Goal: Task Accomplishment & Management: Manage account settings

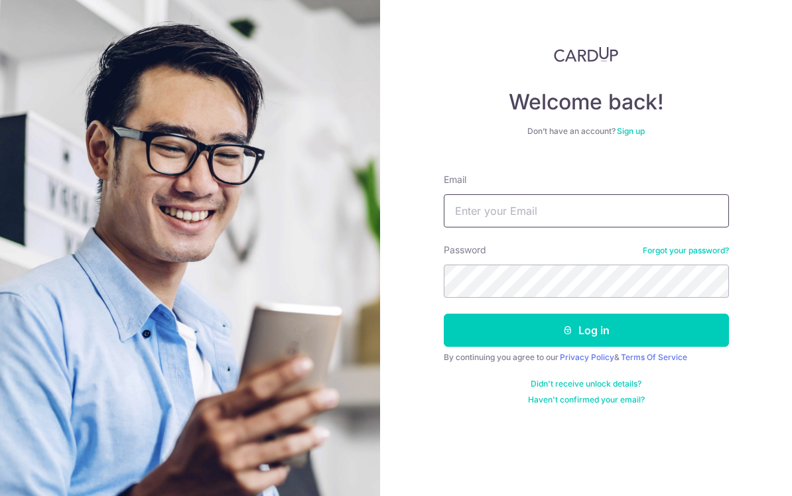
click at [565, 207] on input "Email" at bounding box center [586, 210] width 285 height 33
click at [334, 154] on img at bounding box center [191, 339] width 478 height 679
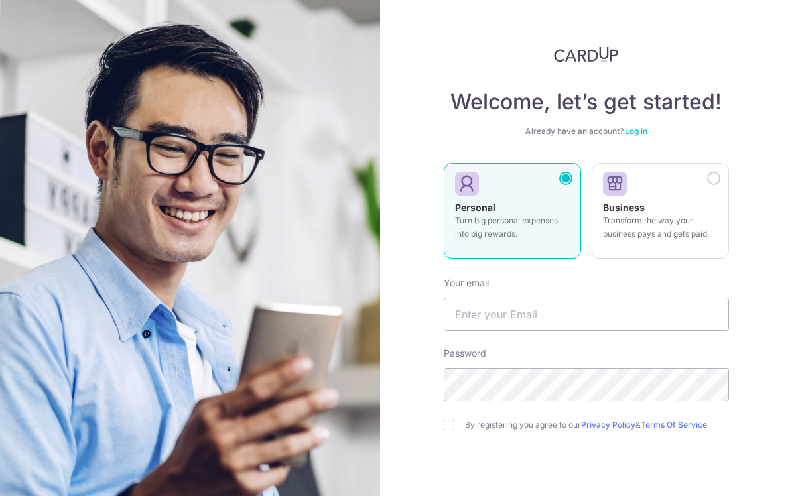
click at [640, 135] on link "Log in" at bounding box center [636, 131] width 23 height 10
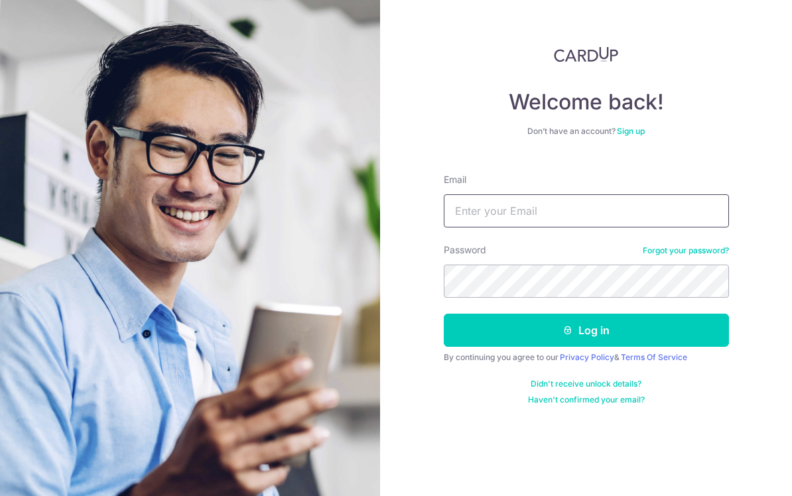
click at [618, 223] on input "Email" at bounding box center [586, 210] width 285 height 33
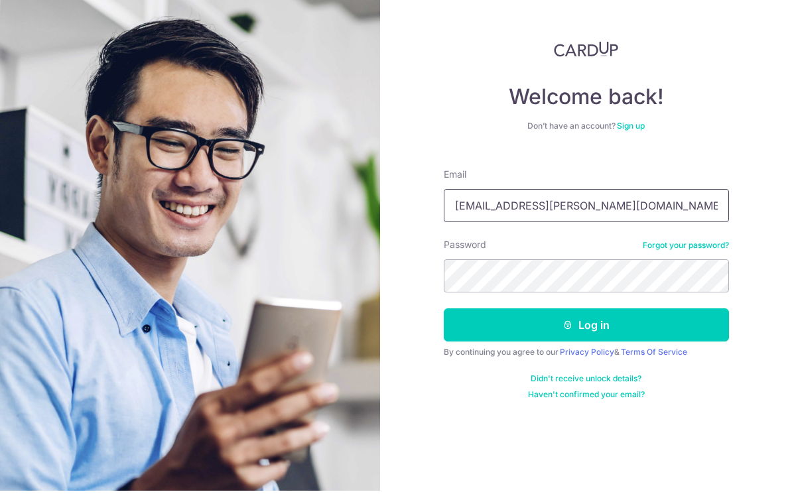
type input "for.saksham@gmail.com"
click at [707, 126] on div "Don’t have an account? Sign up" at bounding box center [586, 131] width 285 height 11
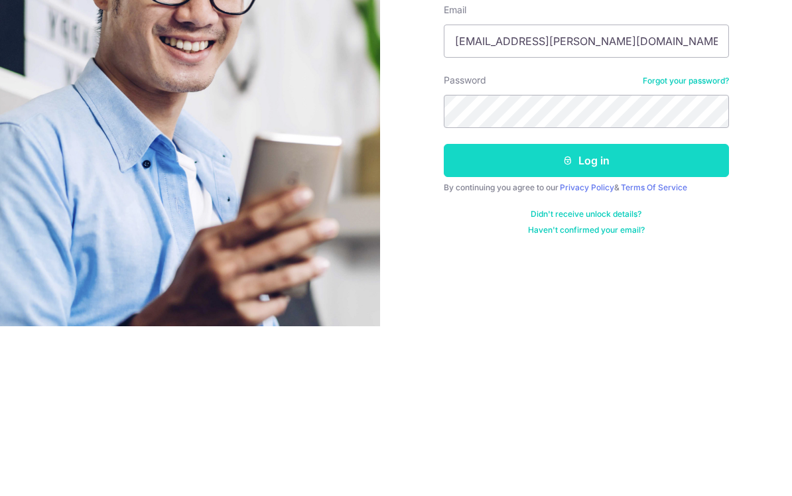
click at [669, 314] on button "Log in" at bounding box center [586, 330] width 285 height 33
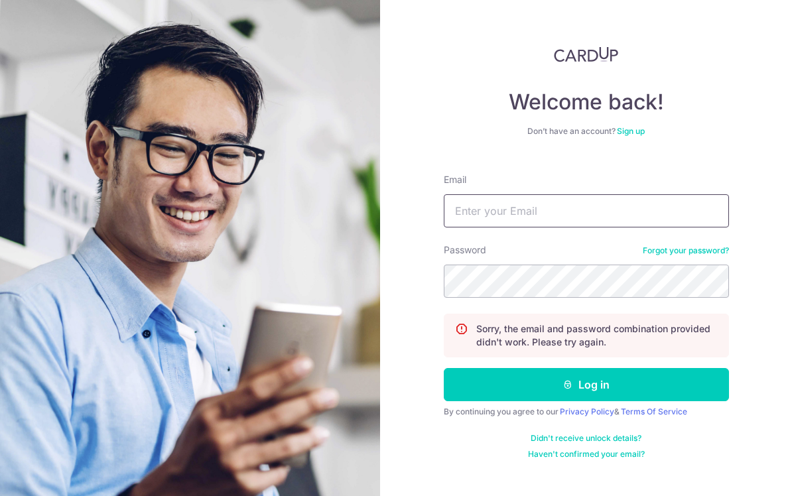
click at [671, 201] on input "Email" at bounding box center [586, 210] width 285 height 33
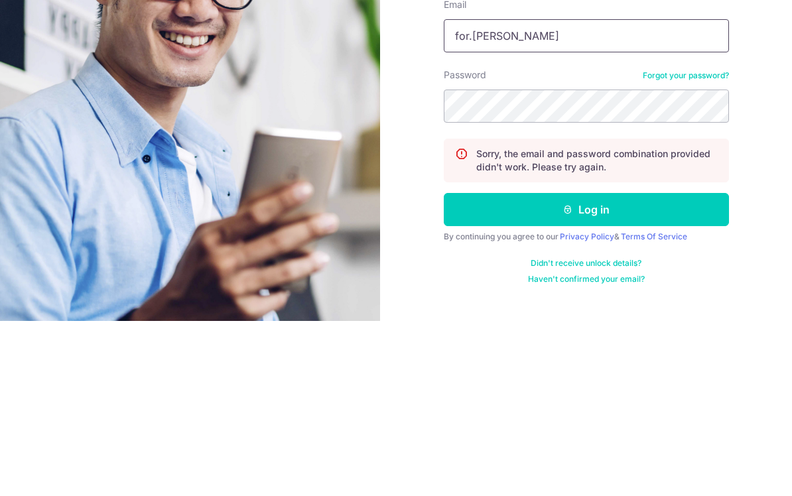
click at [619, 194] on input "for.[PERSON_NAME]" at bounding box center [586, 210] width 285 height 33
type input "[EMAIL_ADDRESS][PERSON_NAME][DOMAIN_NAME]"
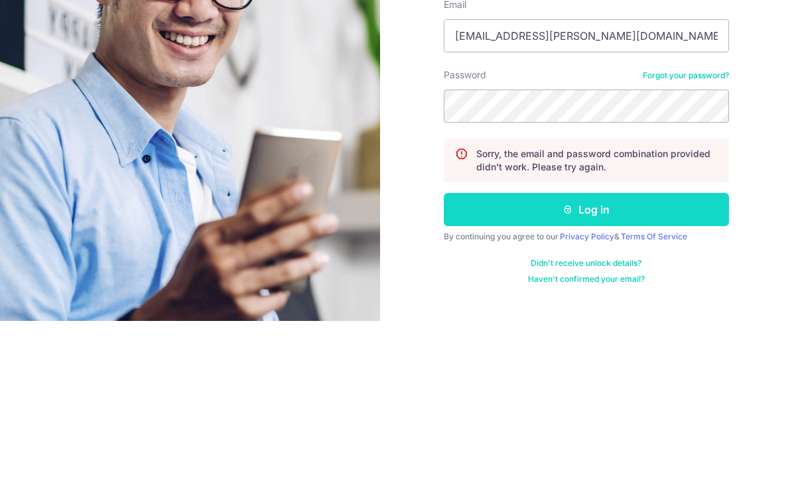
click at [689, 368] on button "Log in" at bounding box center [586, 384] width 285 height 33
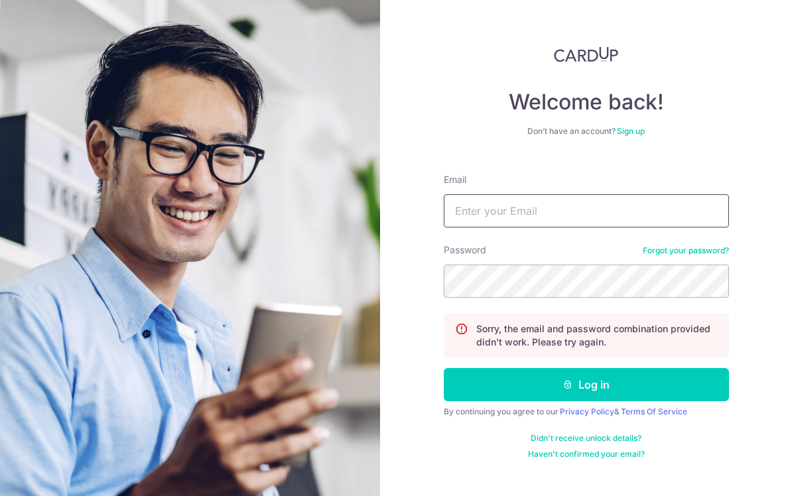
click at [658, 196] on input "Email" at bounding box center [586, 210] width 285 height 33
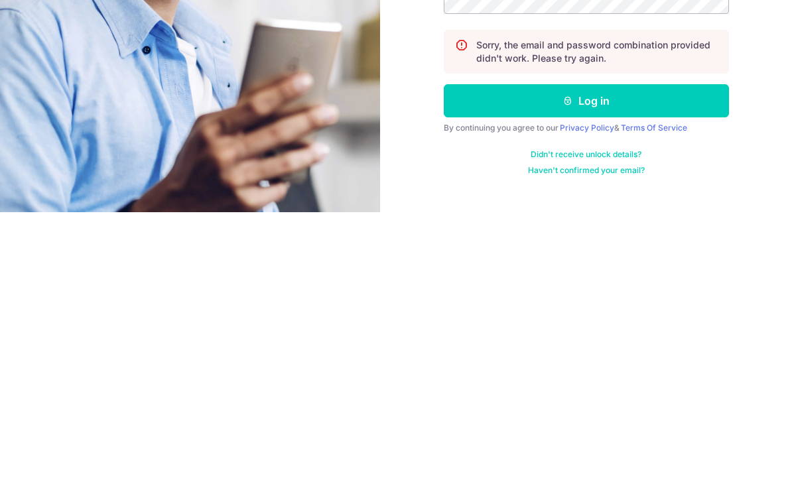
scroll to position [19, 0]
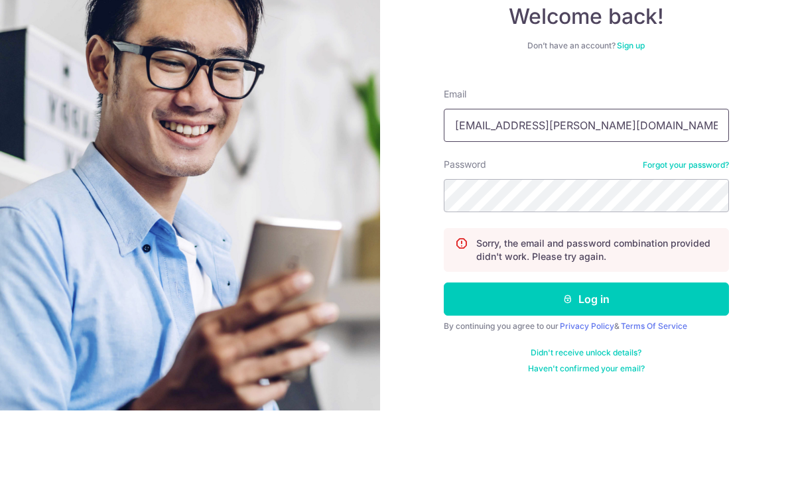
type input "for.saksham@gmail.com"
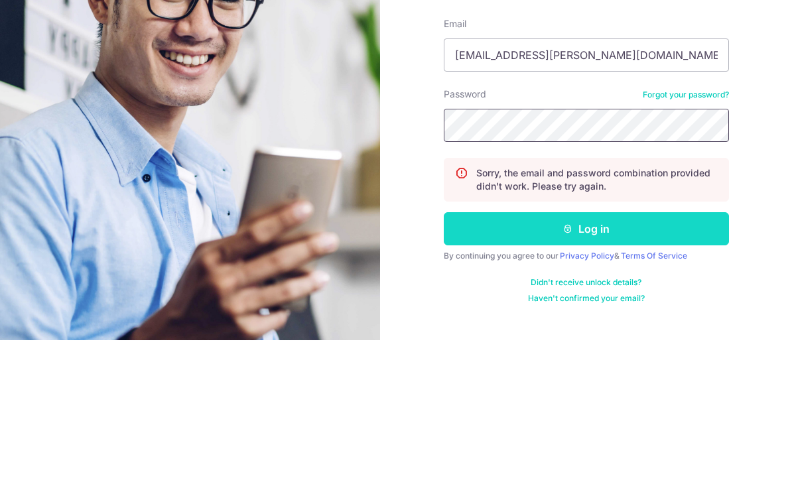
click at [668, 368] on button "Log in" at bounding box center [586, 384] width 285 height 33
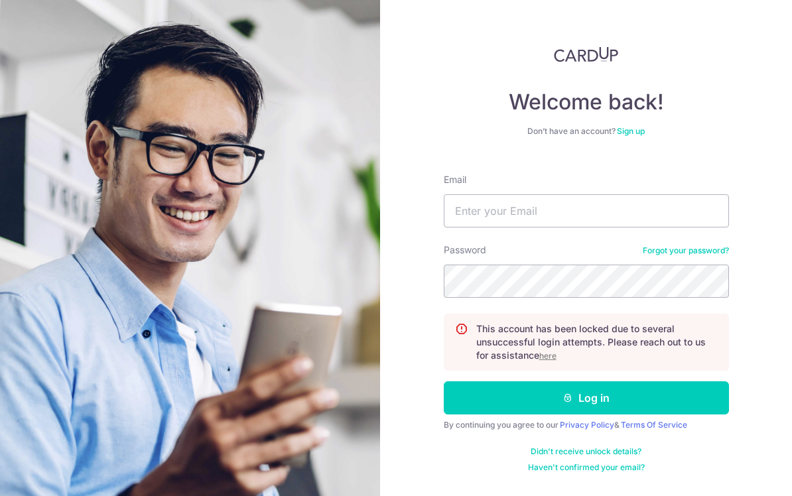
click at [551, 352] on u "here" at bounding box center [547, 356] width 17 height 10
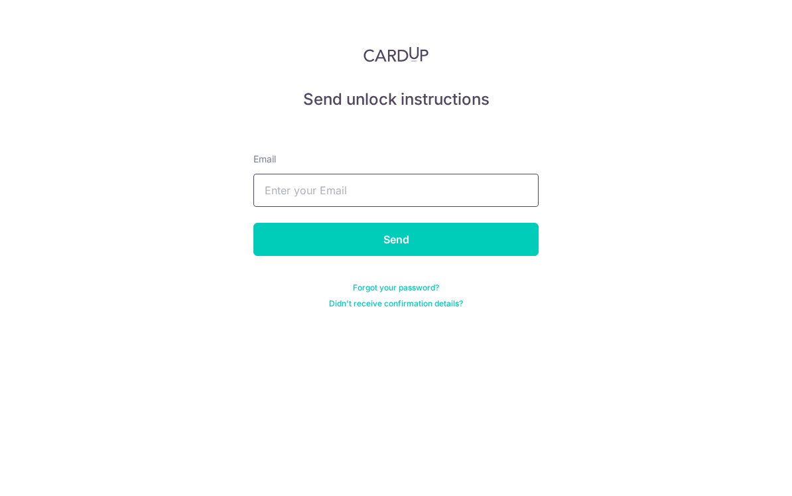
click at [443, 188] on input "text" at bounding box center [395, 190] width 285 height 33
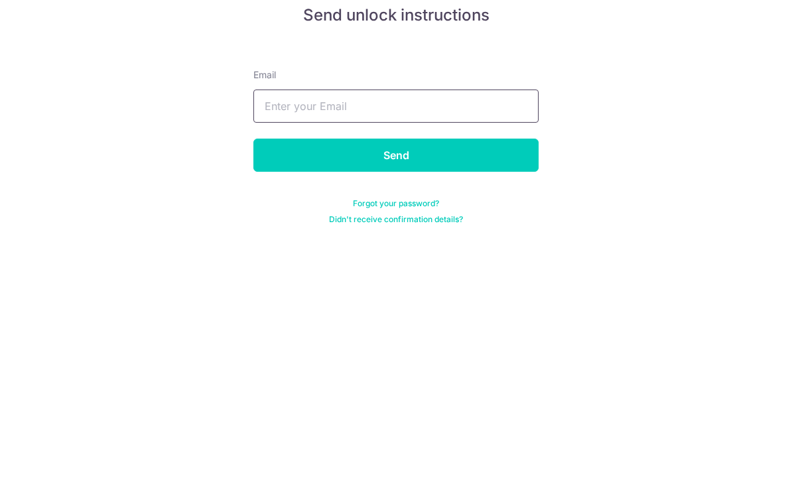
scroll to position [19, 0]
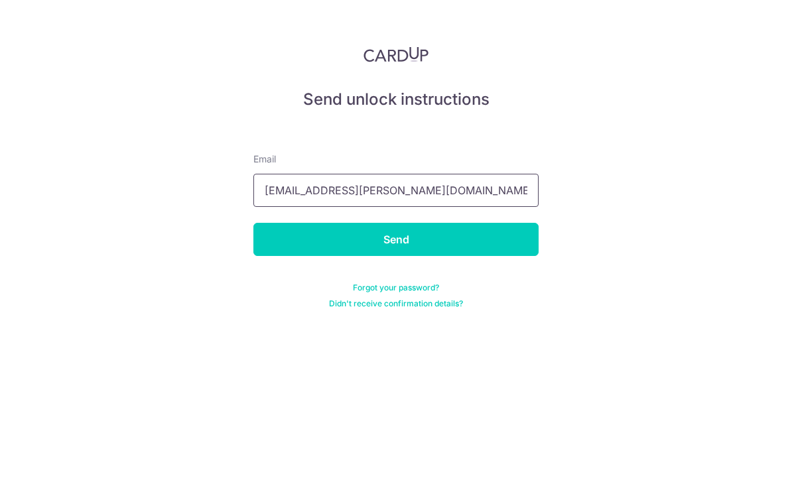
type input "for.saksham@gmail.com"
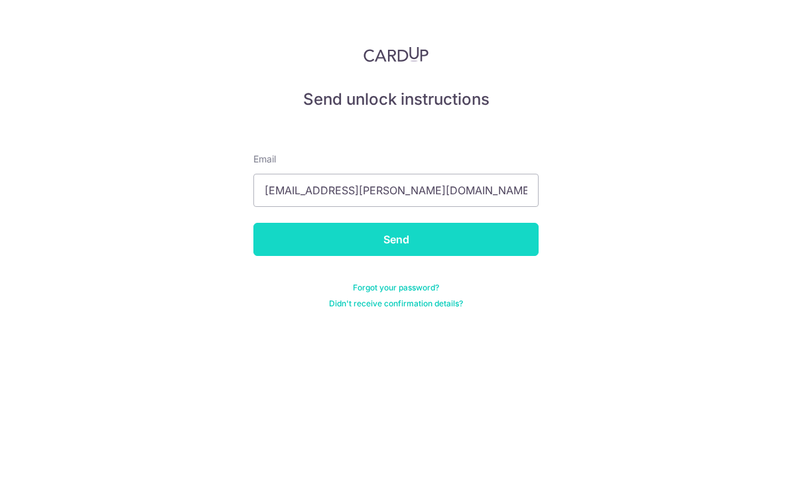
click at [293, 223] on input "Send" at bounding box center [395, 239] width 285 height 33
